Goal: Task Accomplishment & Management: Manage account settings

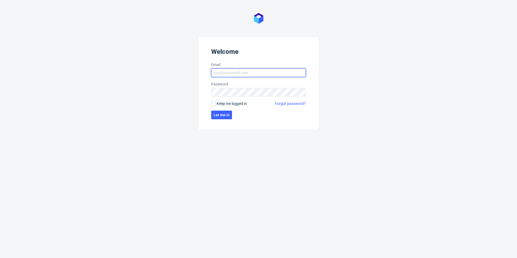
click at [245, 72] on input "Email" at bounding box center [258, 72] width 95 height 9
click at [240, 72] on input "Email" at bounding box center [258, 72] width 95 height 9
type input "irodriguez@thelta.com"
click at [213, 105] on input "Keep me logged in" at bounding box center [213, 103] width 4 height 4
checkbox input "true"
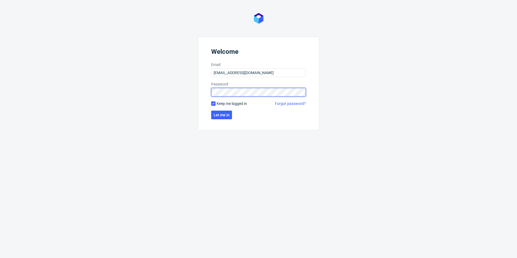
click button "Let me in" at bounding box center [221, 115] width 21 height 9
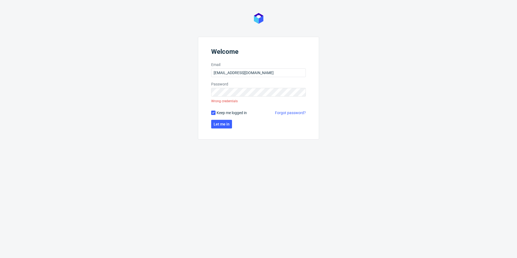
click at [292, 111] on link "Forgot password?" at bounding box center [290, 112] width 31 height 5
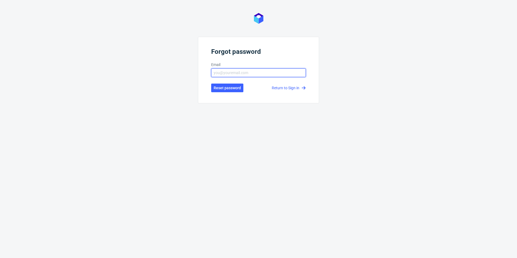
click at [255, 70] on input "text" at bounding box center [258, 72] width 95 height 9
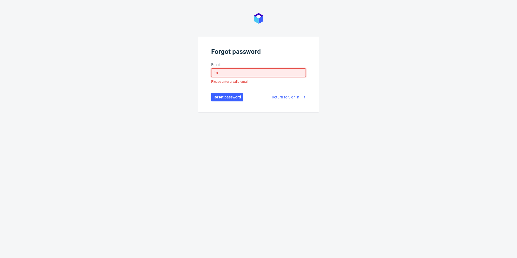
type input "[EMAIL_ADDRESS][DOMAIN_NAME]"
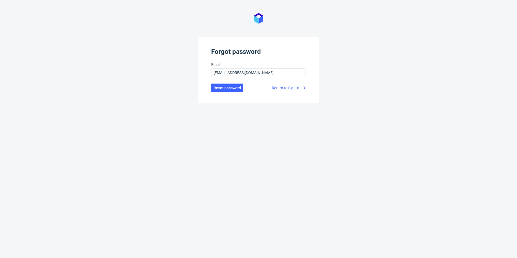
click at [226, 92] on form "Forgot password Email irodriguez@thelta.com Reset password Return to Sign in" at bounding box center [258, 70] width 121 height 66
click at [226, 87] on span "Reset password" at bounding box center [227, 88] width 27 height 4
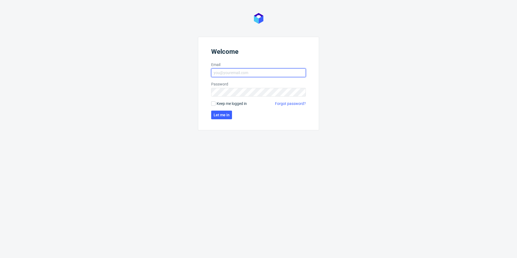
click at [246, 71] on input "Email" at bounding box center [258, 72] width 95 height 9
type input "[EMAIL_ADDRESS][DOMAIN_NAME]"
click at [221, 119] on button "Let me in" at bounding box center [221, 115] width 21 height 9
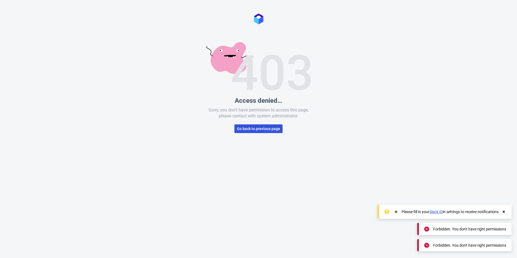
click at [263, 129] on span "Go back to previous page" at bounding box center [258, 129] width 43 height 4
click at [259, 130] on span "Go back to previous page" at bounding box center [258, 129] width 43 height 4
